Goal: Information Seeking & Learning: Learn about a topic

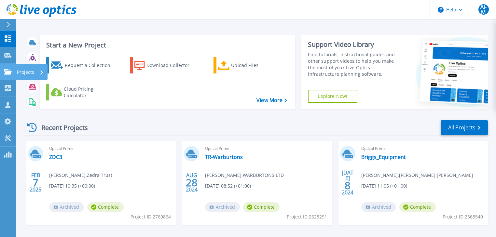
click at [6, 73] on icon at bounding box center [8, 72] width 8 height 6
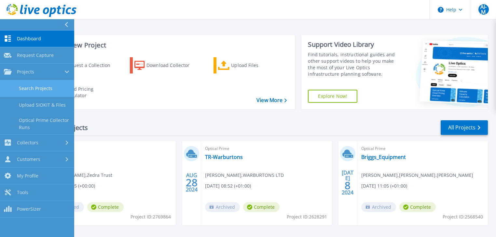
click at [38, 86] on link "Search Projects" at bounding box center [37, 88] width 74 height 17
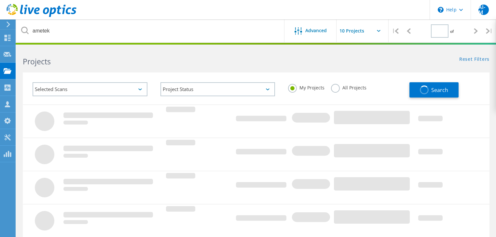
type input "1"
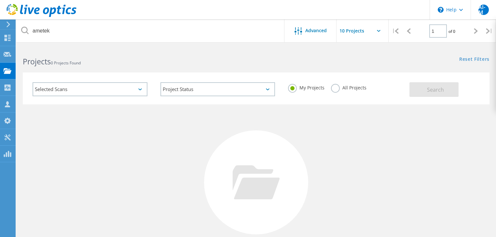
click at [334, 87] on label "All Projects" at bounding box center [348, 87] width 35 height 6
click at [0, 0] on input "All Projects" at bounding box center [0, 0] width 0 height 0
click at [437, 88] on span "Search" at bounding box center [435, 89] width 17 height 7
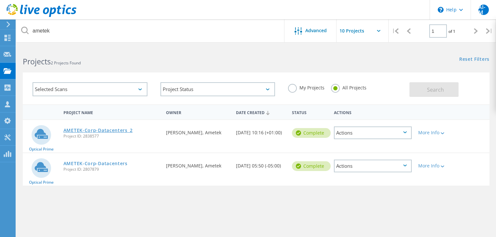
click at [98, 130] on link "AMETEK-Corp-Datacenters_2" at bounding box center [97, 130] width 69 height 5
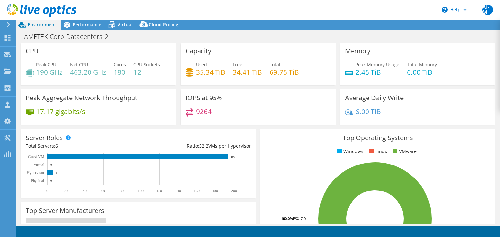
select select "EULondon"
select select "USD"
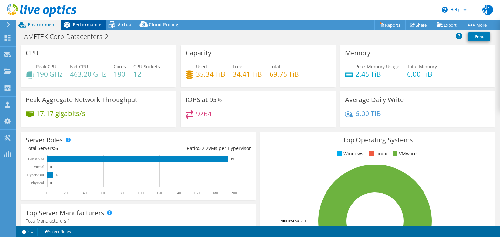
click at [90, 21] on div "Performance" at bounding box center [83, 25] width 45 height 10
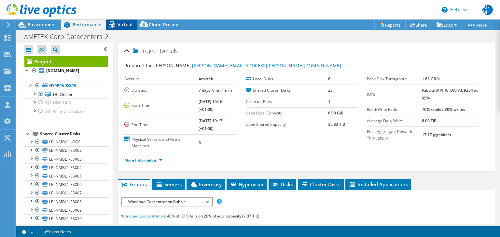
click at [127, 24] on span "Virtual" at bounding box center [124, 24] width 15 height 6
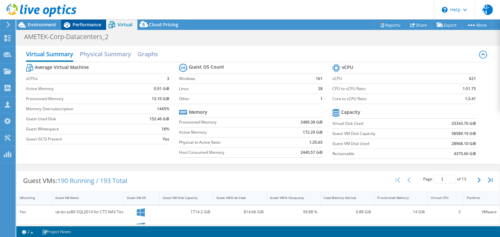
click at [90, 25] on span "Performance" at bounding box center [87, 24] width 29 height 6
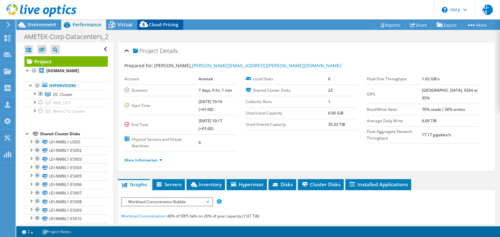
click at [161, 24] on span "Cloud Pricing" at bounding box center [164, 24] width 30 height 6
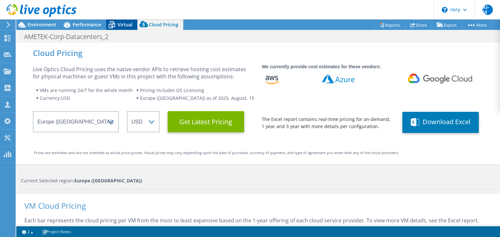
click at [116, 25] on icon at bounding box center [111, 24] width 11 height 11
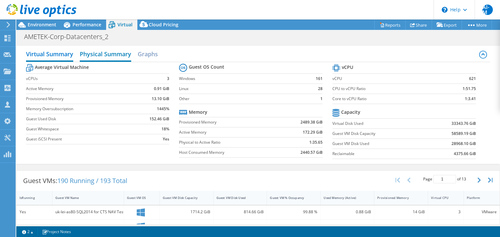
click at [112, 55] on h2 "Physical Summary" at bounding box center [105, 54] width 51 height 14
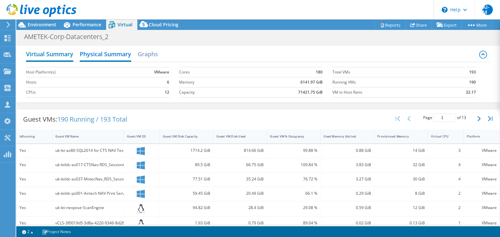
click at [65, 53] on h2 "Virtual Summary" at bounding box center [49, 54] width 47 height 14
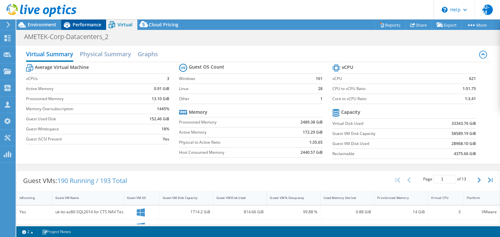
click at [90, 25] on span "Performance" at bounding box center [87, 24] width 29 height 6
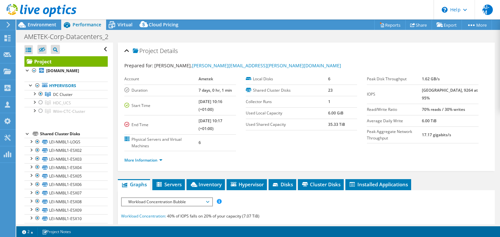
scroll to position [87, 0]
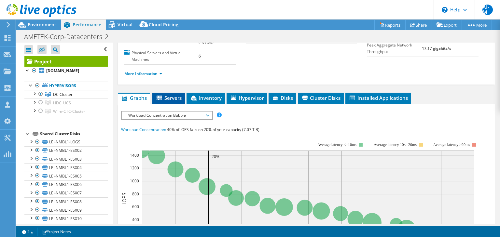
click at [173, 96] on span "Servers" at bounding box center [168, 98] width 26 height 7
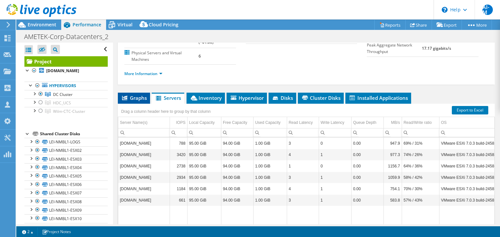
click at [140, 97] on span "Graphs" at bounding box center [134, 98] width 26 height 7
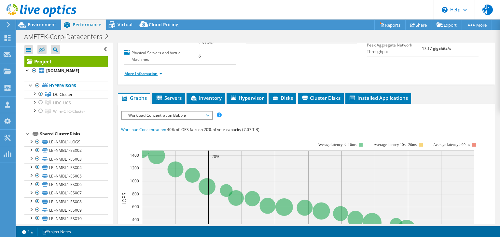
click at [161, 72] on link "More Information" at bounding box center [143, 74] width 38 height 6
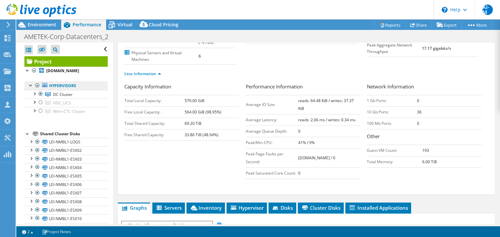
click at [80, 90] on link "Hypervisors" at bounding box center [65, 86] width 83 height 8
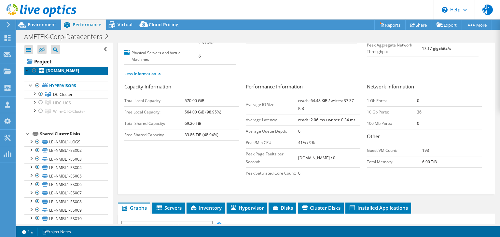
click at [73, 73] on b "[DOMAIN_NAME]" at bounding box center [62, 71] width 33 height 6
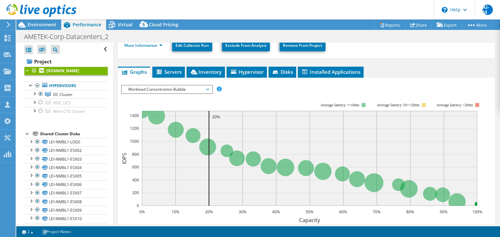
scroll to position [0, 0]
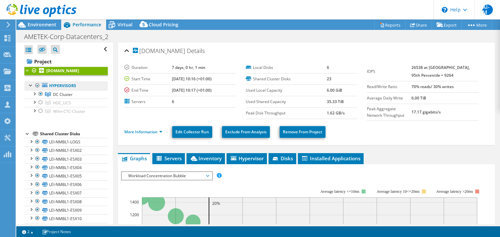
click at [91, 90] on link "Hypervisors" at bounding box center [65, 86] width 83 height 8
click at [85, 90] on link "Hypervisors" at bounding box center [65, 86] width 83 height 8
click at [83, 98] on link "DC Cluster" at bounding box center [65, 94] width 83 height 8
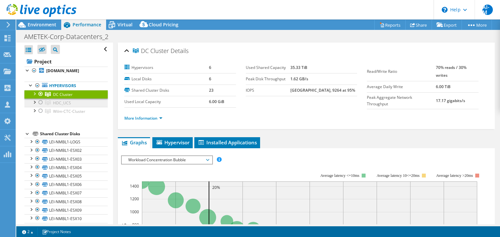
click at [82, 99] on link "HDC_UCS" at bounding box center [65, 94] width 83 height 8
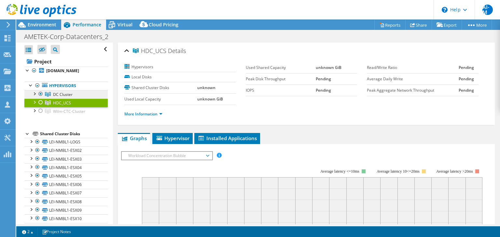
click at [78, 99] on link "DC Cluster" at bounding box center [65, 94] width 83 height 8
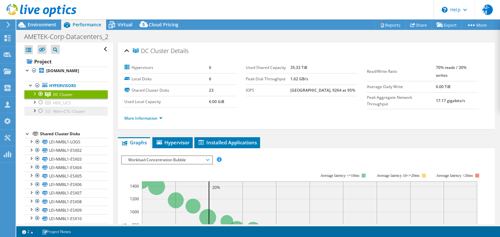
click at [73, 97] on span "Wilm-CTC-Cluster" at bounding box center [63, 95] width 20 height 6
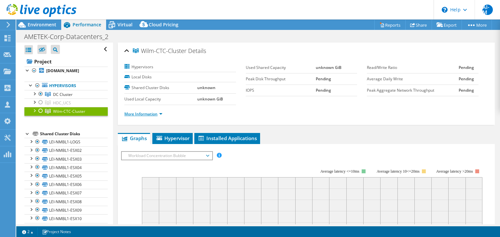
click at [159, 112] on link "More Information" at bounding box center [143, 114] width 38 height 6
click at [160, 113] on link "More Information" at bounding box center [143, 114] width 38 height 6
click at [77, 99] on link "DC Cluster" at bounding box center [65, 94] width 83 height 8
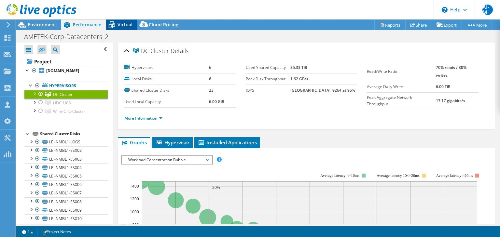
click at [123, 25] on span "Virtual" at bounding box center [124, 24] width 15 height 6
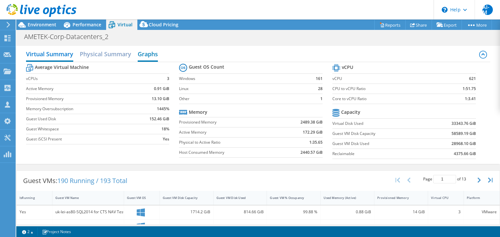
click at [147, 55] on h2 "Graphs" at bounding box center [148, 54] width 20 height 14
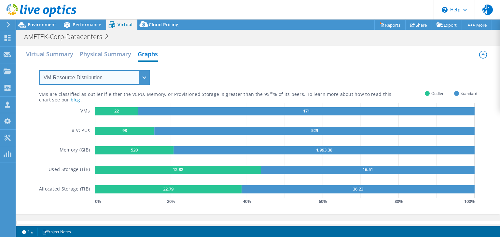
click at [144, 75] on select "VM Resource Distribution Provisioning Contrast Over Provisioning" at bounding box center [94, 77] width 111 height 15
select select "Provisioning Contrast"
click at [39, 70] on select "VM Resource Distribution Provisioning Contrast Over Provisioning" at bounding box center [94, 77] width 111 height 15
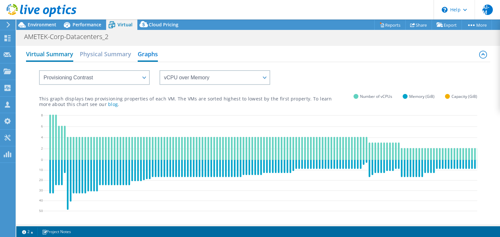
click at [53, 54] on h2 "Virtual Summary" at bounding box center [49, 54] width 47 height 14
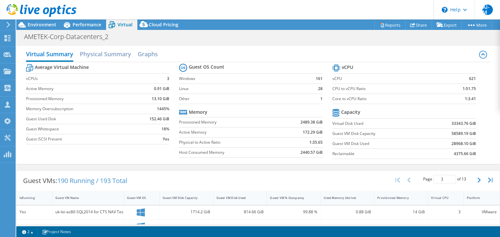
scroll to position [87, 0]
click at [88, 23] on span "Performance" at bounding box center [87, 24] width 29 height 6
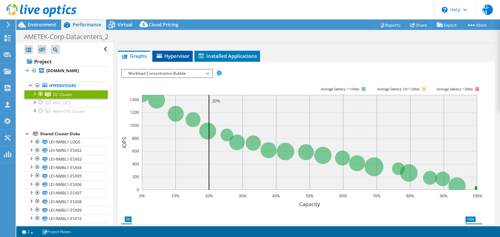
click at [169, 57] on span "Hypervisor" at bounding box center [172, 56] width 34 height 7
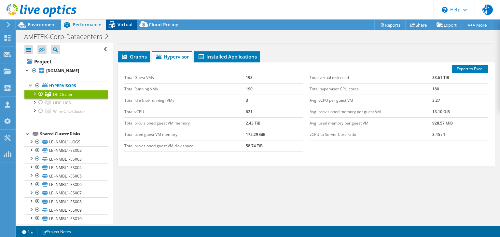
click at [119, 25] on span "Virtual" at bounding box center [124, 24] width 15 height 6
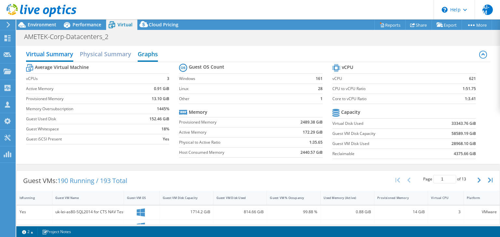
click at [150, 56] on h2 "Graphs" at bounding box center [148, 54] width 20 height 14
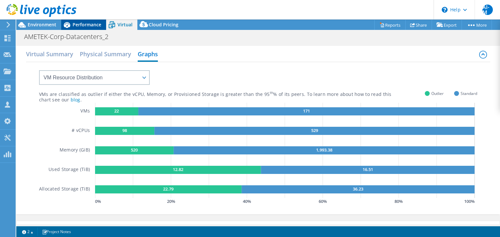
click at [85, 27] on span "Performance" at bounding box center [87, 24] width 29 height 6
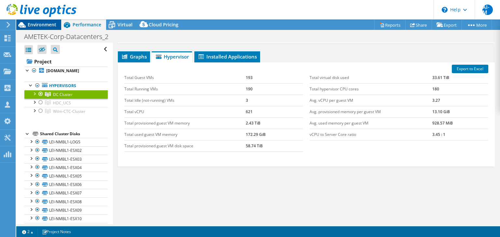
click at [32, 27] on span "Environment" at bounding box center [42, 24] width 29 height 6
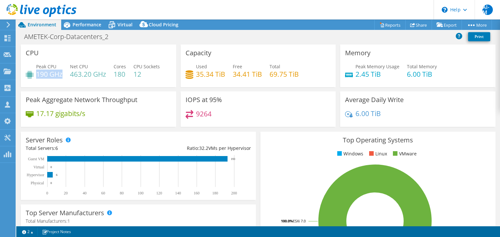
drag, startPoint x: 38, startPoint y: 73, endPoint x: 62, endPoint y: 75, distance: 24.8
click at [62, 75] on h4 "190 GHz" at bounding box center [49, 74] width 26 height 7
drag, startPoint x: 71, startPoint y: 74, endPoint x: 90, endPoint y: 73, distance: 18.9
click at [90, 73] on h4 "463.20 GHz" at bounding box center [88, 74] width 36 height 7
click at [76, 23] on span "Performance" at bounding box center [87, 24] width 29 height 6
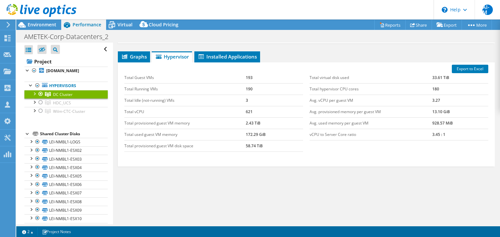
scroll to position [0, 0]
